Goal: Book appointment/travel/reservation: Book appointment/travel/reservation

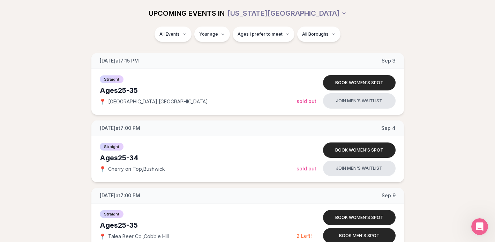
scroll to position [497, 0]
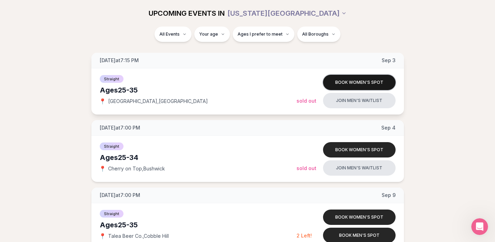
click at [346, 81] on button "Book women's spot" at bounding box center [359, 82] width 73 height 15
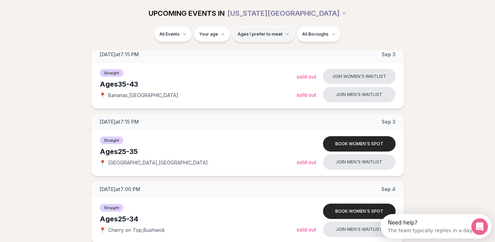
click at [258, 40] on button "Ages I prefer to meet" at bounding box center [264, 34] width 62 height 15
click at [257, 40] on button "Ages I prefer to meet" at bounding box center [264, 34] width 62 height 15
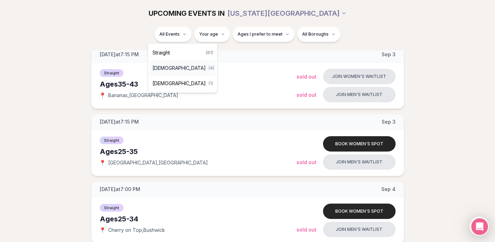
click at [177, 69] on span "[DEMOGRAPHIC_DATA]" at bounding box center [178, 68] width 53 height 7
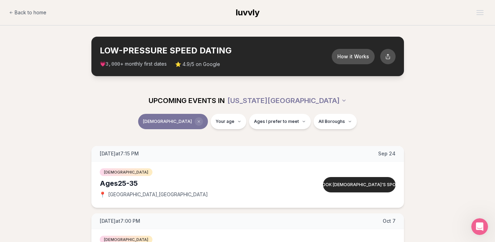
click at [197, 121] on icon "Clear event type filter" at bounding box center [199, 121] width 4 height 4
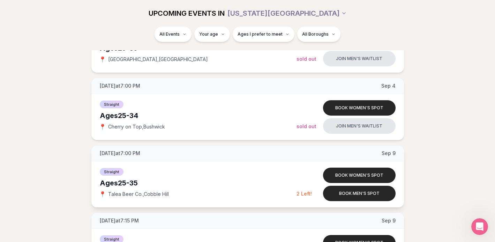
scroll to position [542, 0]
